Goal: Task Accomplishment & Management: Use online tool/utility

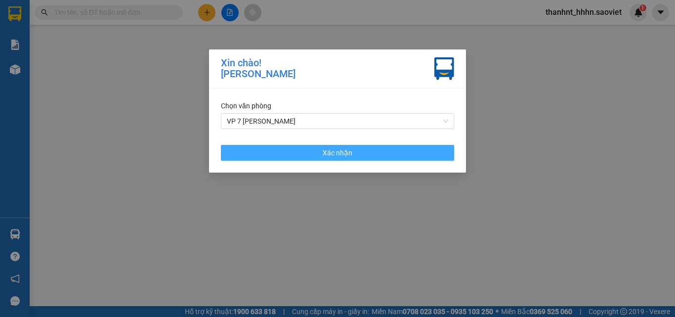
click at [384, 155] on button "Xác nhận" at bounding box center [337, 153] width 233 height 16
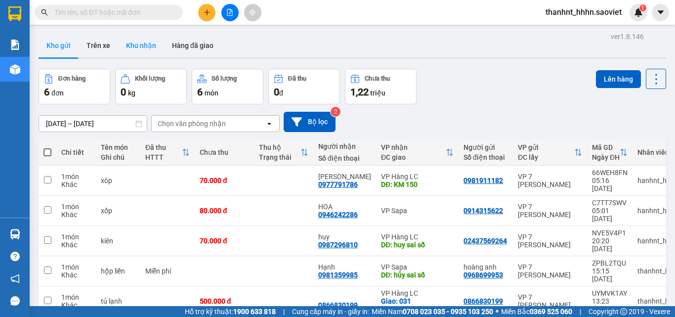
click at [142, 50] on button "Kho nhận" at bounding box center [141, 46] width 46 height 24
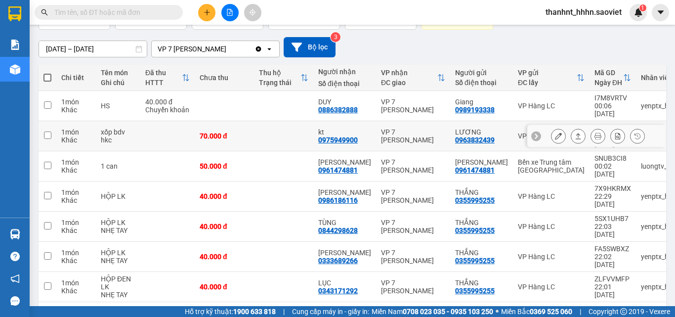
scroll to position [142, 0]
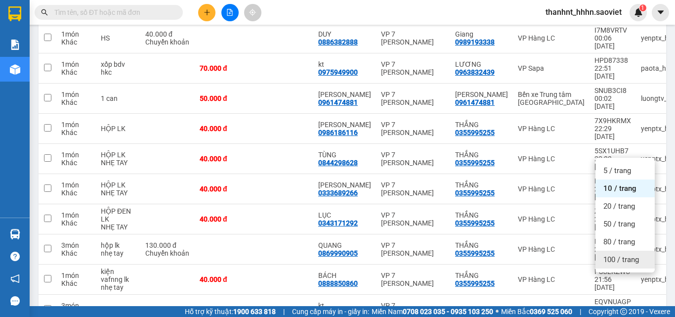
click at [611, 259] on span "100 / trang" at bounding box center [622, 260] width 36 height 10
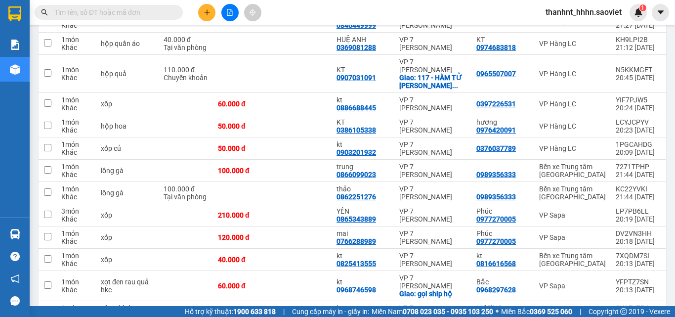
scroll to position [939, 0]
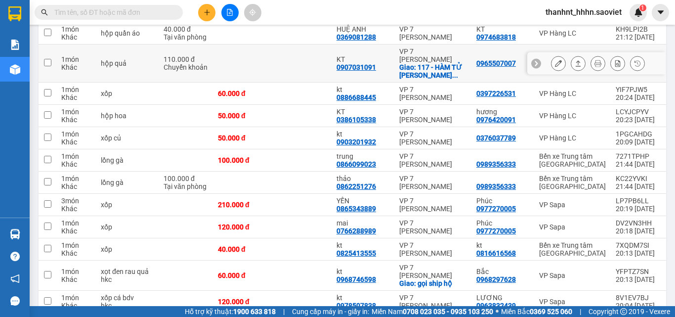
click at [555, 67] on icon at bounding box center [558, 63] width 7 height 7
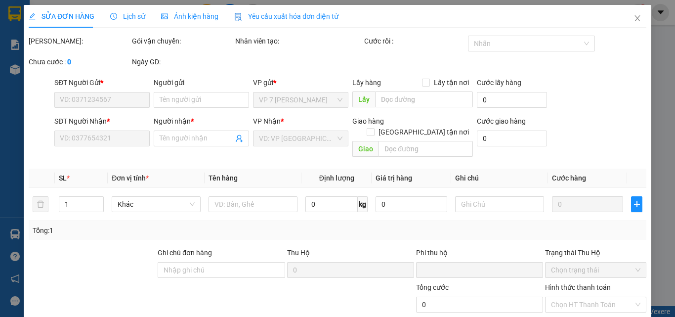
type input "0965507007"
type input "0907031091"
type input "KT"
checkbox input "true"
type input "117 - HÀM TỬ QUAN - PHÚC TÂN - HOÀN KIẾM"
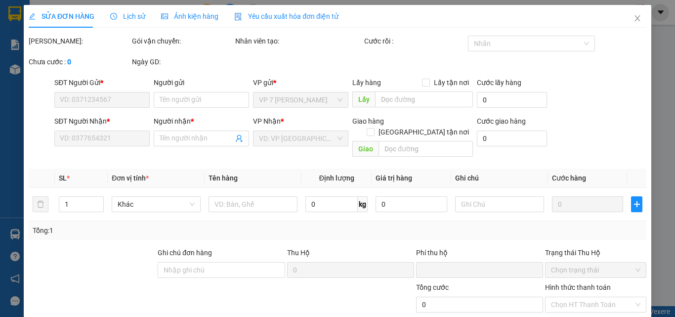
type input "0"
type input "110.000"
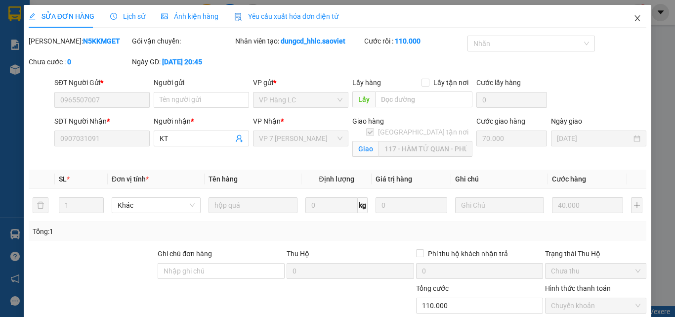
click at [634, 18] on icon "close" at bounding box center [638, 18] width 8 height 8
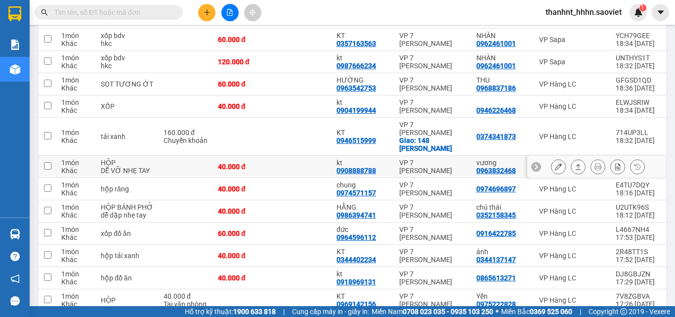
scroll to position [1384, 0]
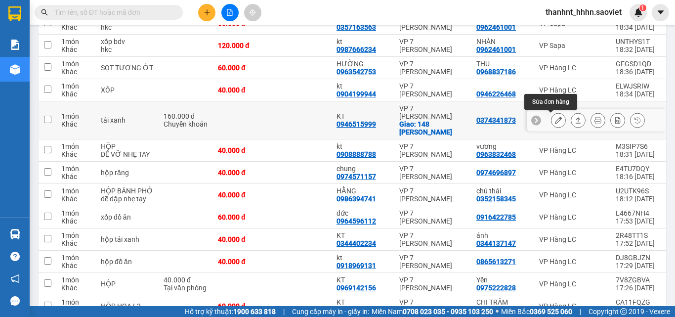
click at [555, 118] on icon at bounding box center [558, 120] width 7 height 7
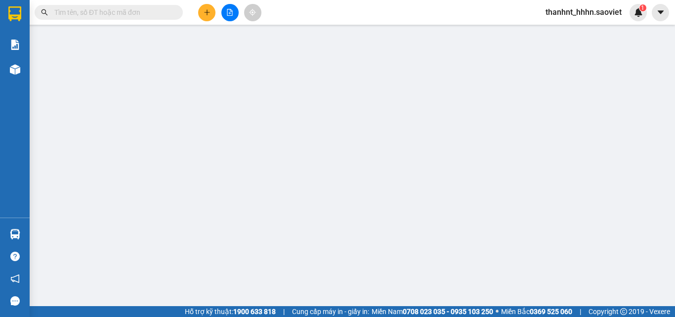
type input "0374341873"
type input "0946515999"
type input "KT"
checkbox input "true"
type input "148 [PERSON_NAME]"
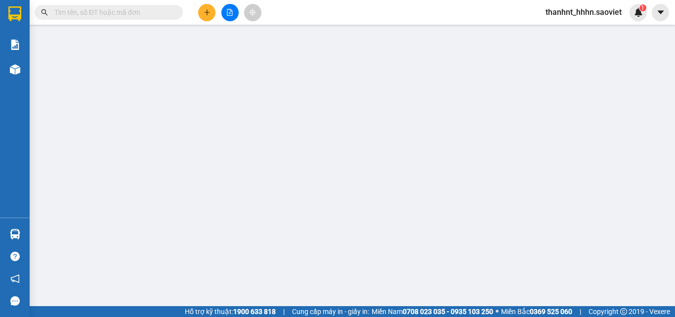
type input "0"
type input "160.000"
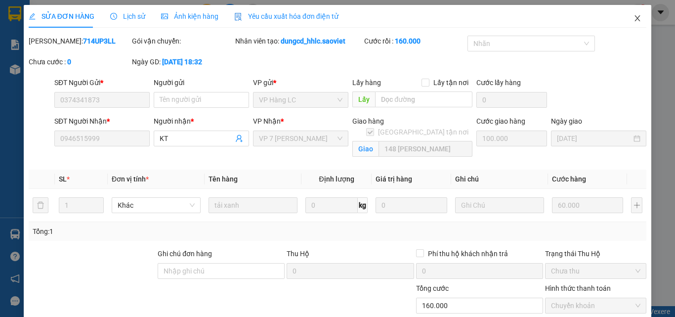
click at [634, 19] on icon "close" at bounding box center [638, 18] width 8 height 8
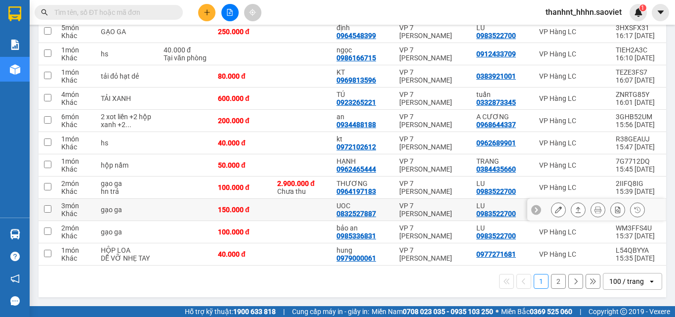
scroll to position [2374, 0]
click at [551, 283] on button "2" at bounding box center [558, 281] width 15 height 15
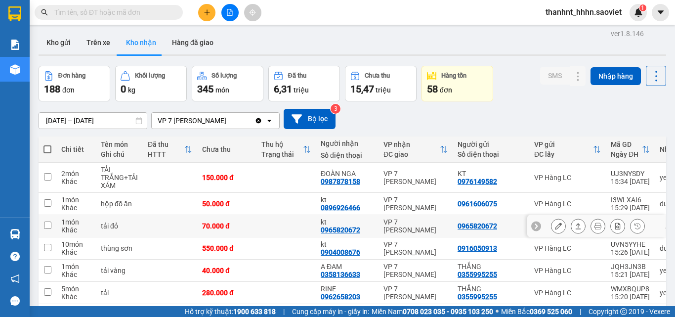
scroll to position [0, 0]
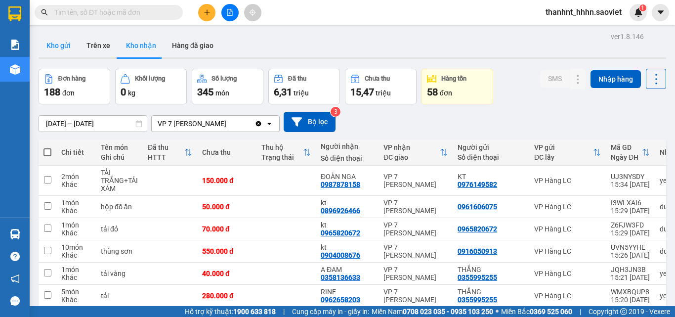
click at [59, 41] on button "Kho gửi" at bounding box center [59, 46] width 40 height 24
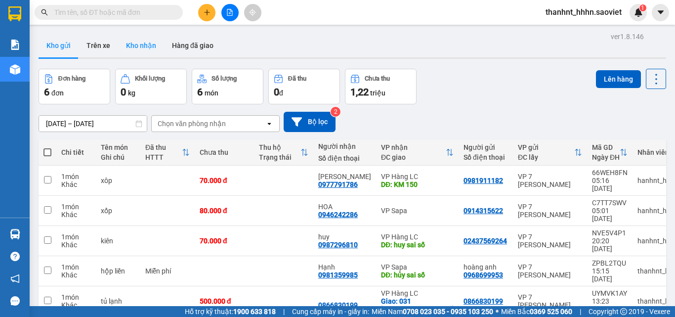
click at [141, 52] on button "Kho nhận" at bounding box center [141, 46] width 46 height 24
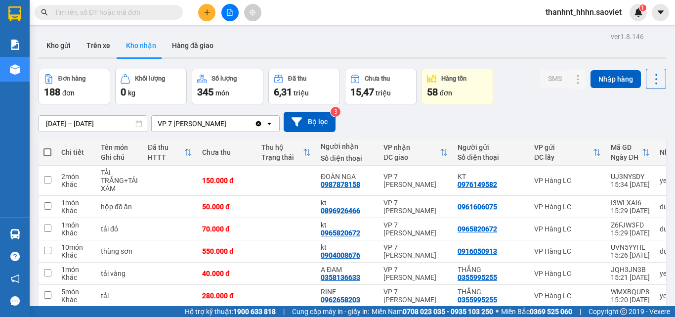
drag, startPoint x: 289, startPoint y: 33, endPoint x: 295, endPoint y: 41, distance: 9.6
click at [295, 41] on div "Kho gửi Trên xe Kho nhận Hàng đã giao" at bounding box center [353, 47] width 628 height 26
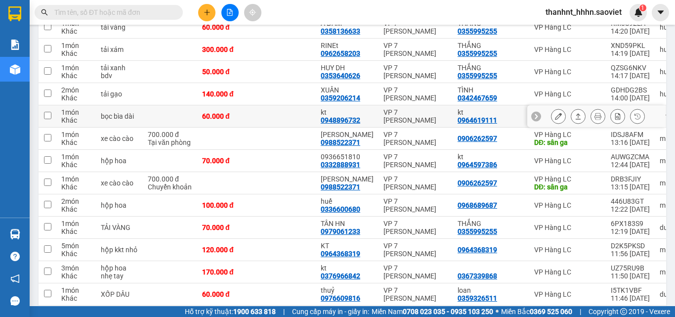
scroll to position [445, 0]
